Goal: Information Seeking & Learning: Understand process/instructions

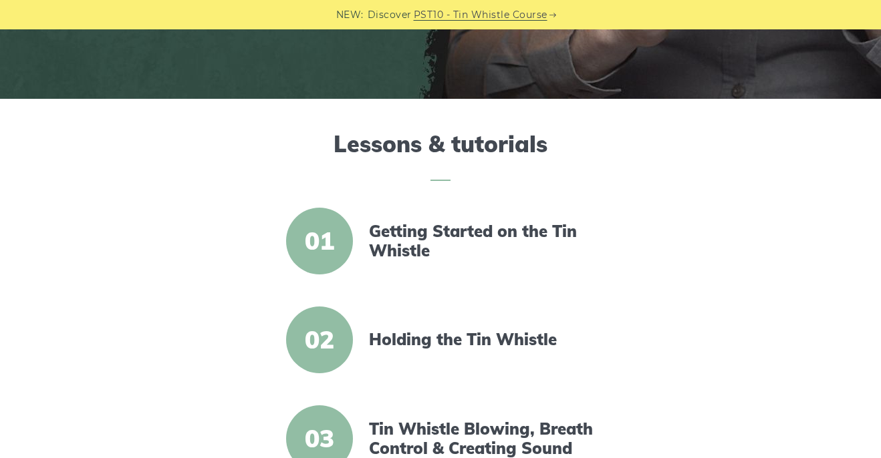
scroll to position [386, 0]
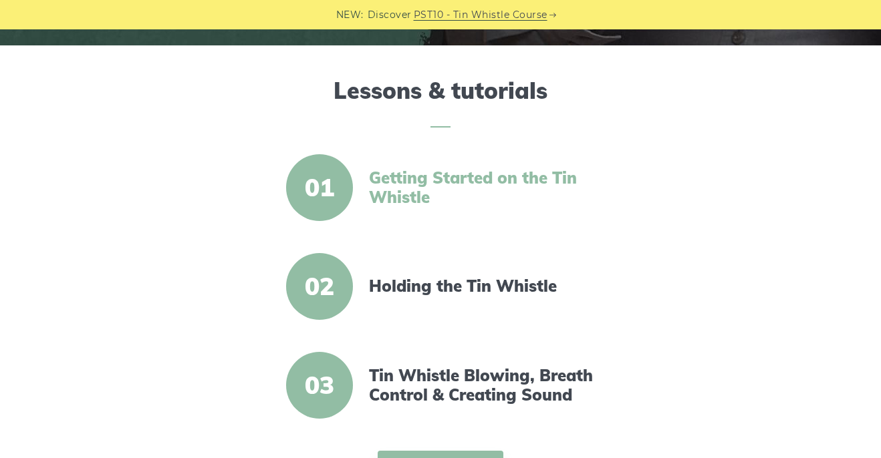
click at [422, 181] on link "Getting Started on the Tin Whistle" at bounding box center [484, 187] width 230 height 39
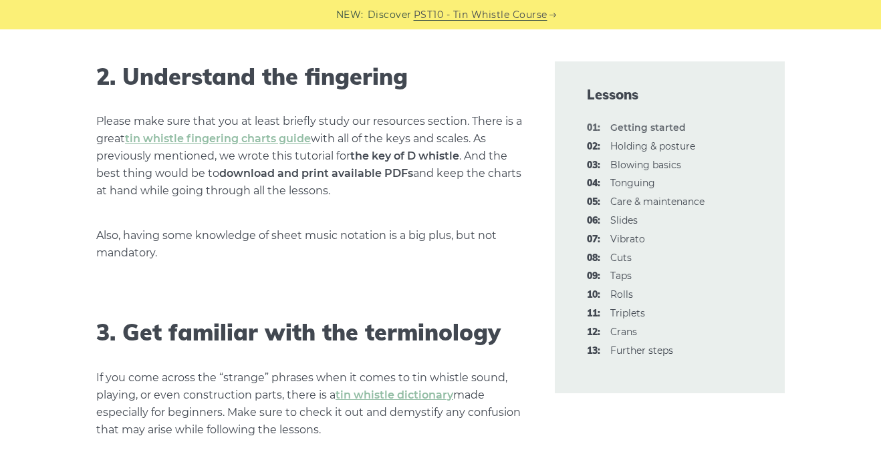
scroll to position [1057, 0]
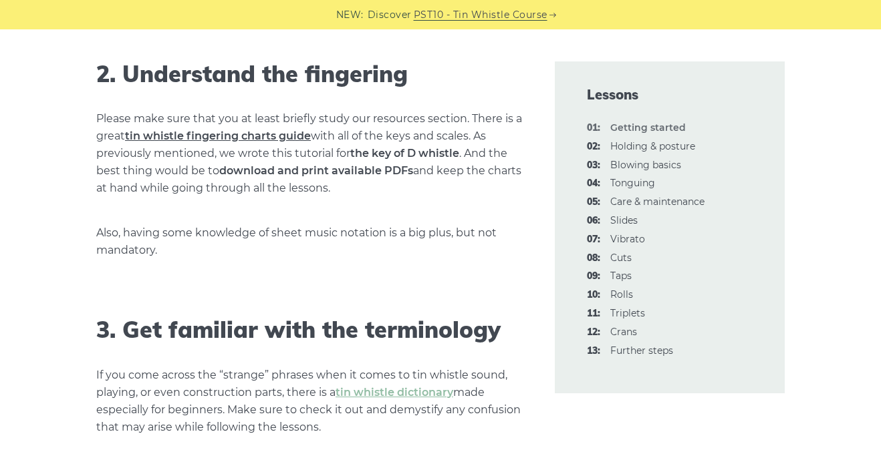
click at [234, 131] on link "tin whistle fingering charts guide" at bounding box center [218, 136] width 186 height 13
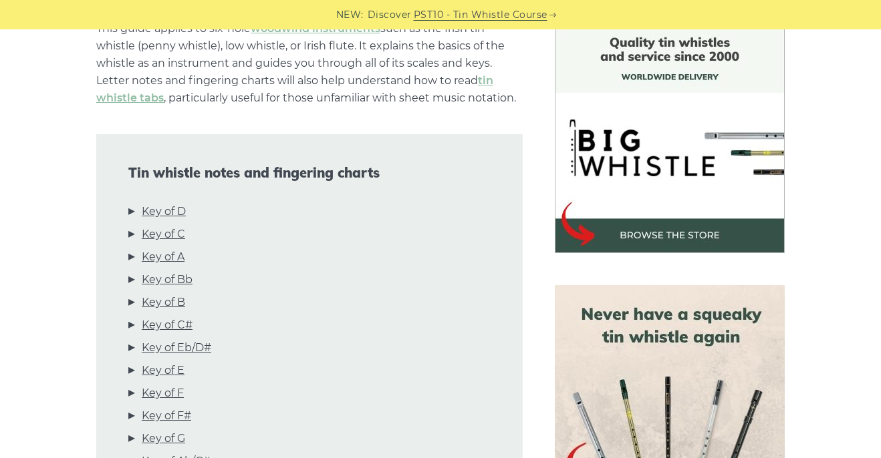
scroll to position [368, 0]
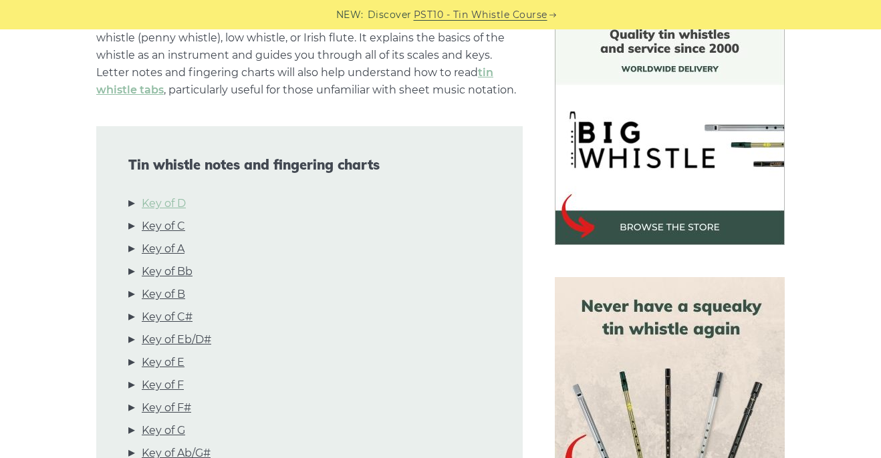
click at [168, 203] on link "Key of D" at bounding box center [164, 203] width 44 height 17
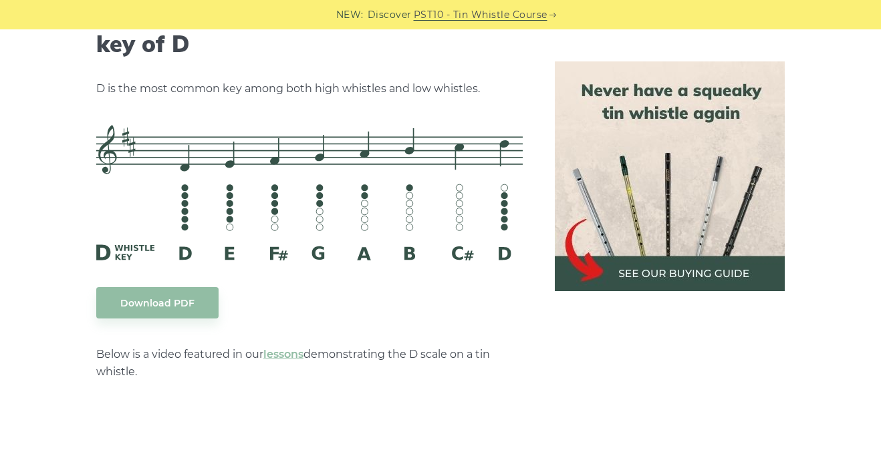
scroll to position [2132, 0]
